Goal: Task Accomplishment & Management: Use online tool/utility

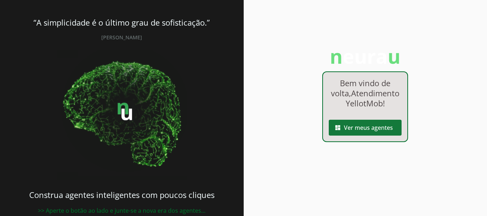
click at [374, 131] on span at bounding box center [365, 127] width 73 height 17
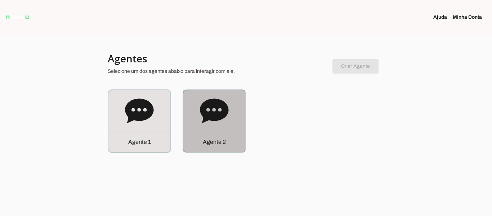
click at [222, 130] on div "Agente 2" at bounding box center [214, 121] width 62 height 62
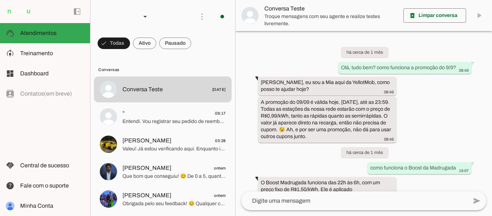
scroll to position [292, 0]
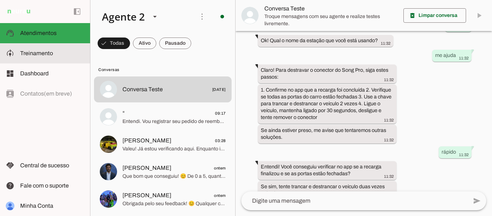
click at [48, 55] on span "Treinamento" at bounding box center [36, 53] width 33 height 6
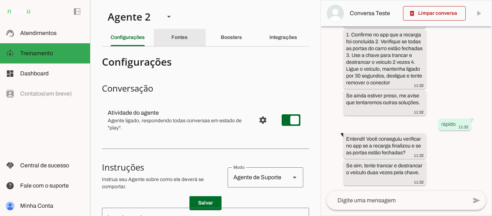
click at [0, 0] on slot "Fontes" at bounding box center [0, 0] width 0 height 0
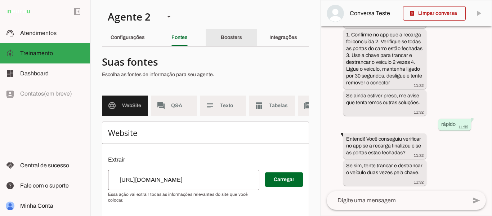
click at [232, 41] on div "Boosters" at bounding box center [231, 37] width 21 height 17
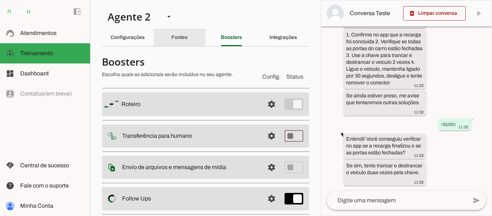
click at [173, 34] on div "Fontes" at bounding box center [180, 37] width 16 height 17
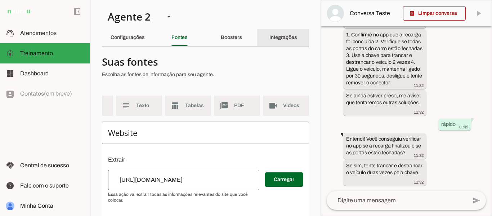
click at [283, 33] on div "Integrações" at bounding box center [284, 37] width 28 height 17
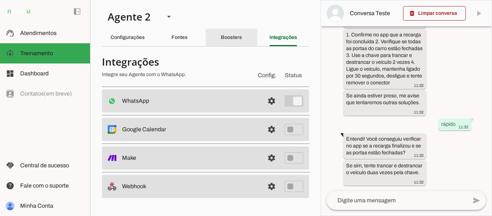
click at [221, 33] on div "Boosters" at bounding box center [231, 37] width 21 height 17
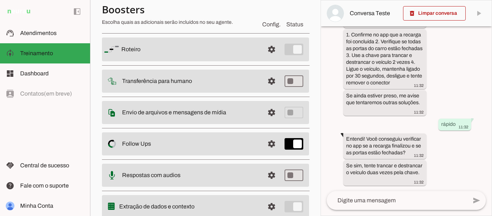
scroll to position [81, 0]
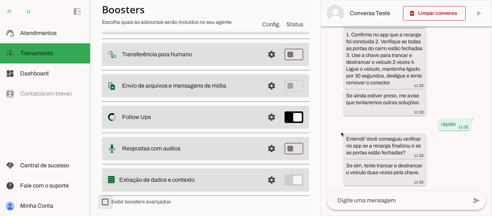
type md-checkbox "on"
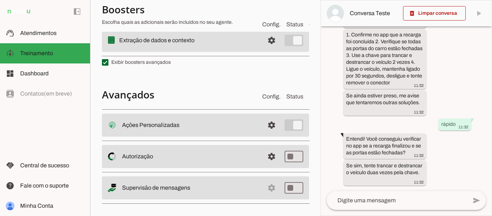
scroll to position [226, 0]
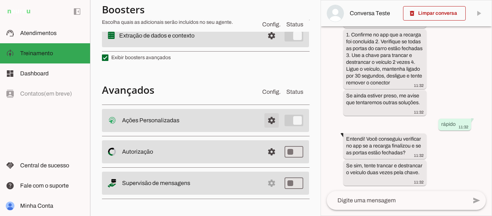
click at [266, 119] on span at bounding box center [271, 120] width 17 height 17
